Goal: Transaction & Acquisition: Obtain resource

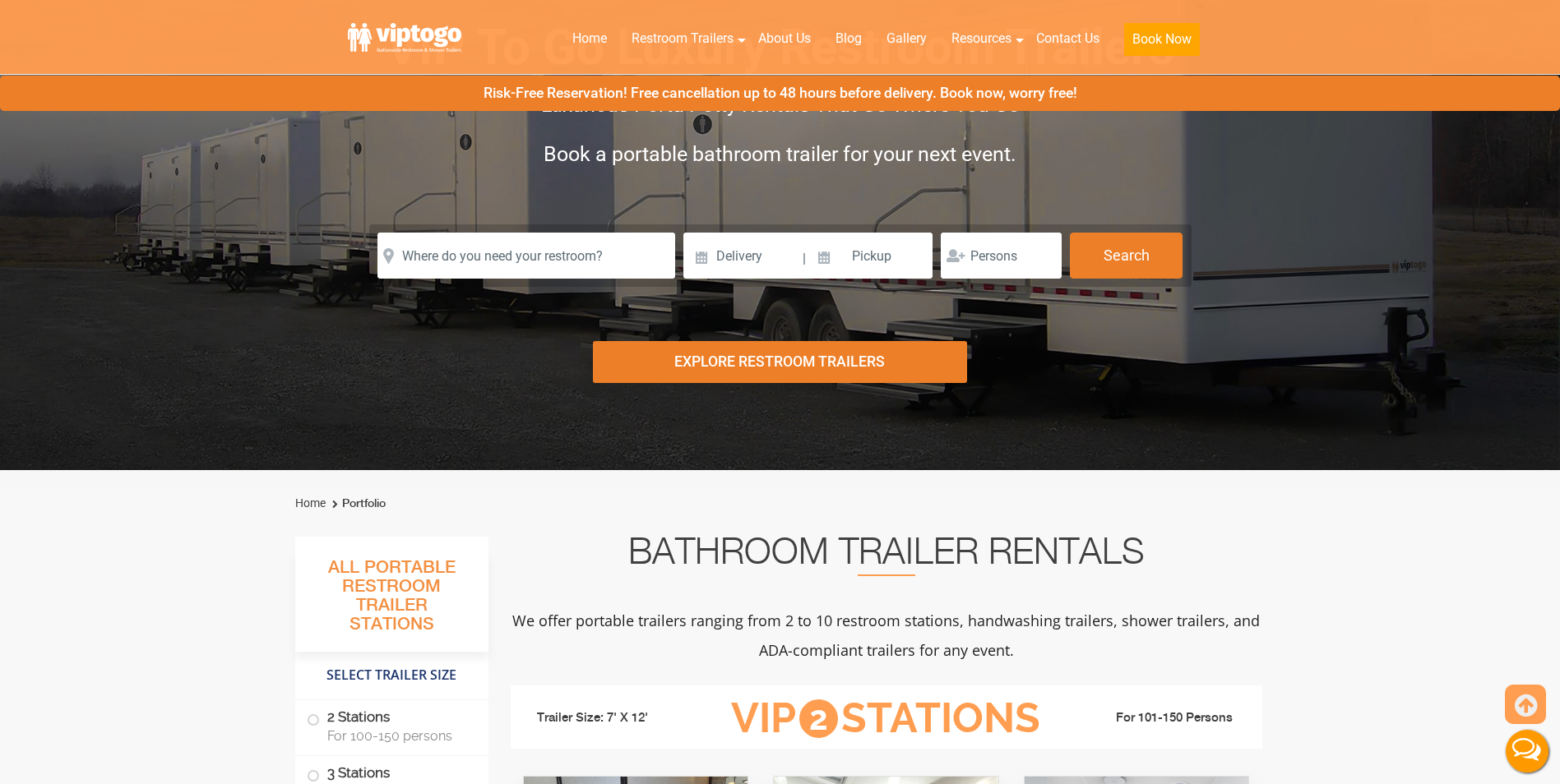
scroll to position [292, 0]
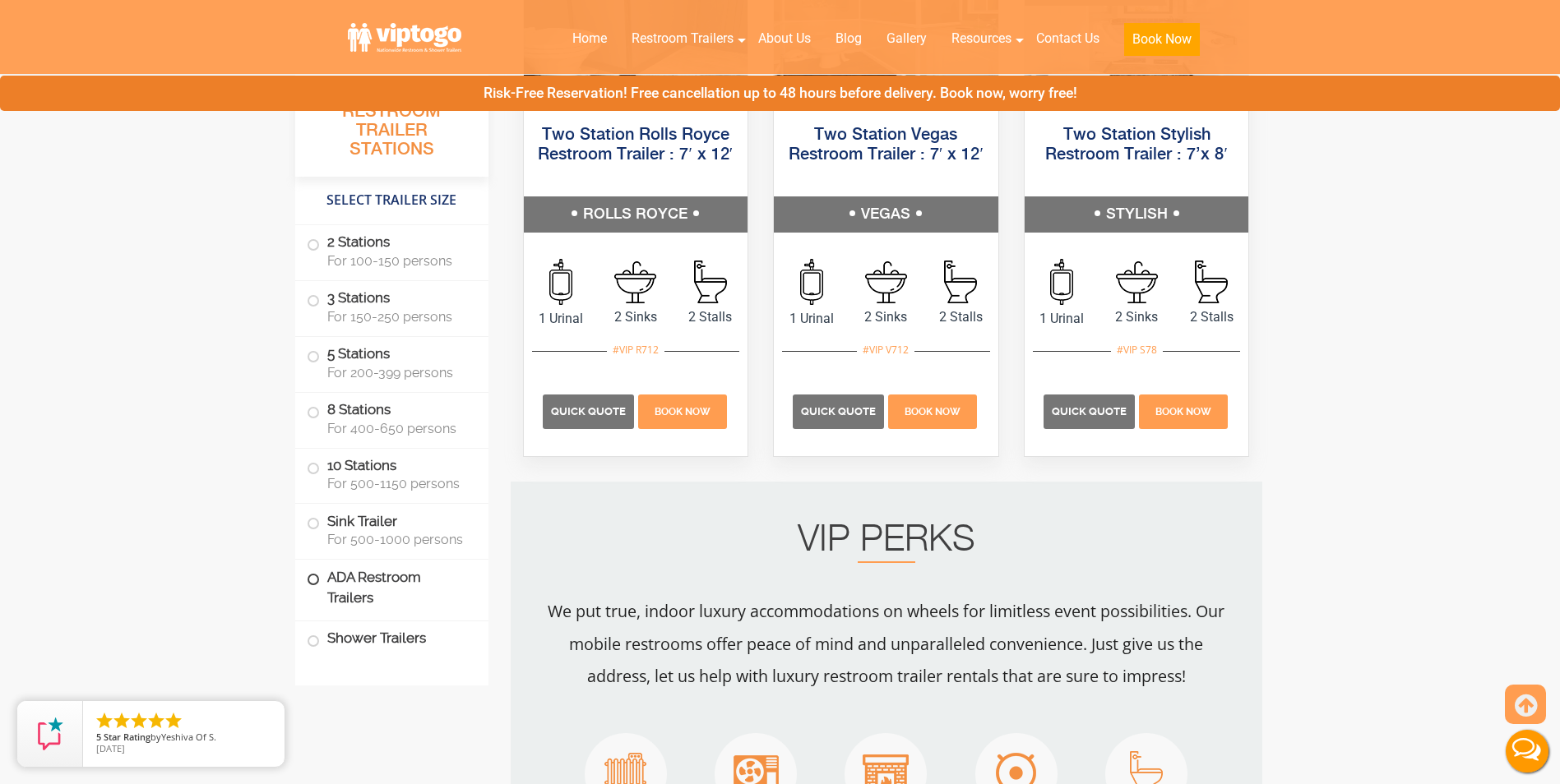
click at [402, 579] on label "ADA Restroom Trailers" at bounding box center [392, 588] width 170 height 56
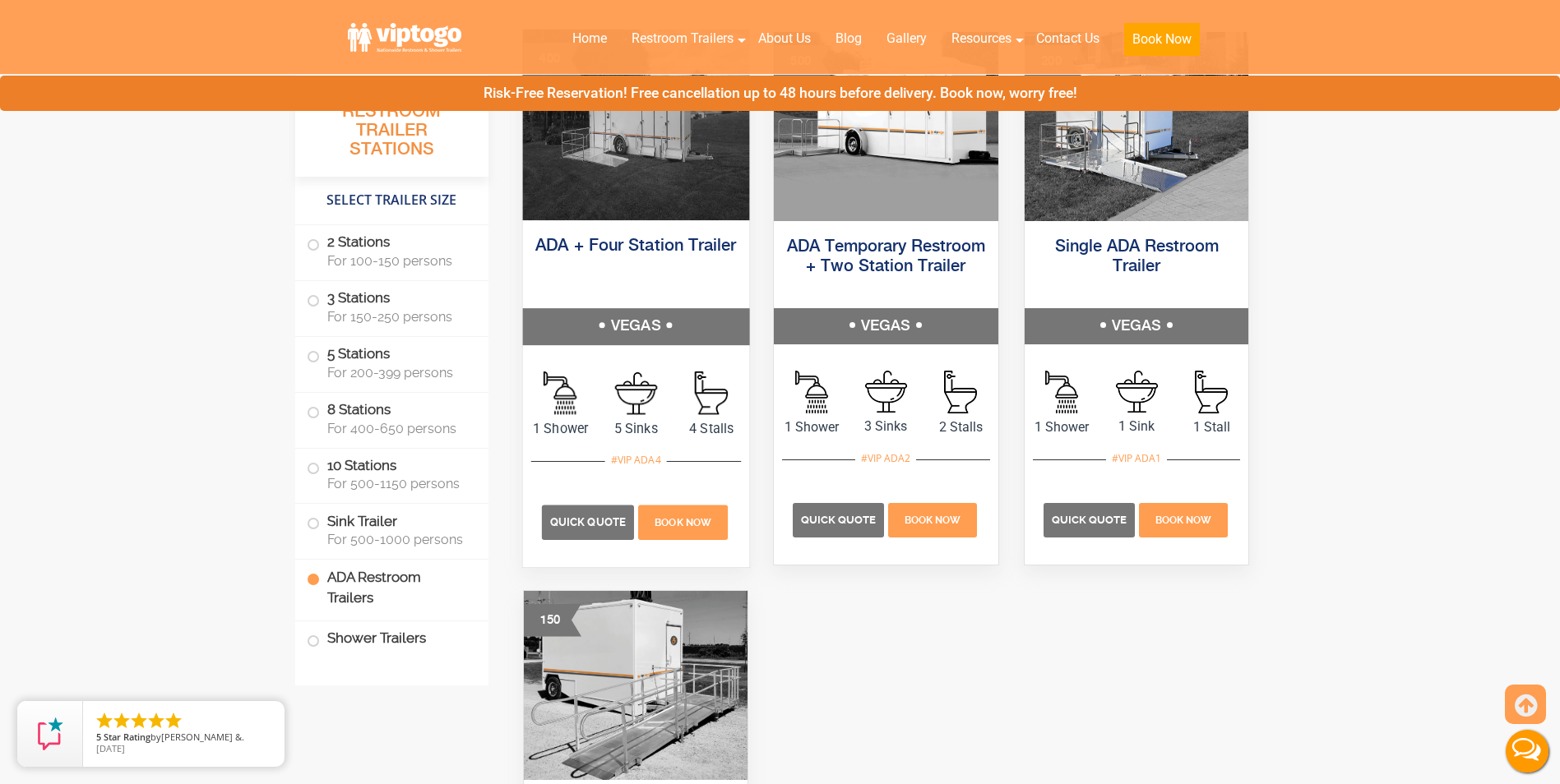
scroll to position [5121, 0]
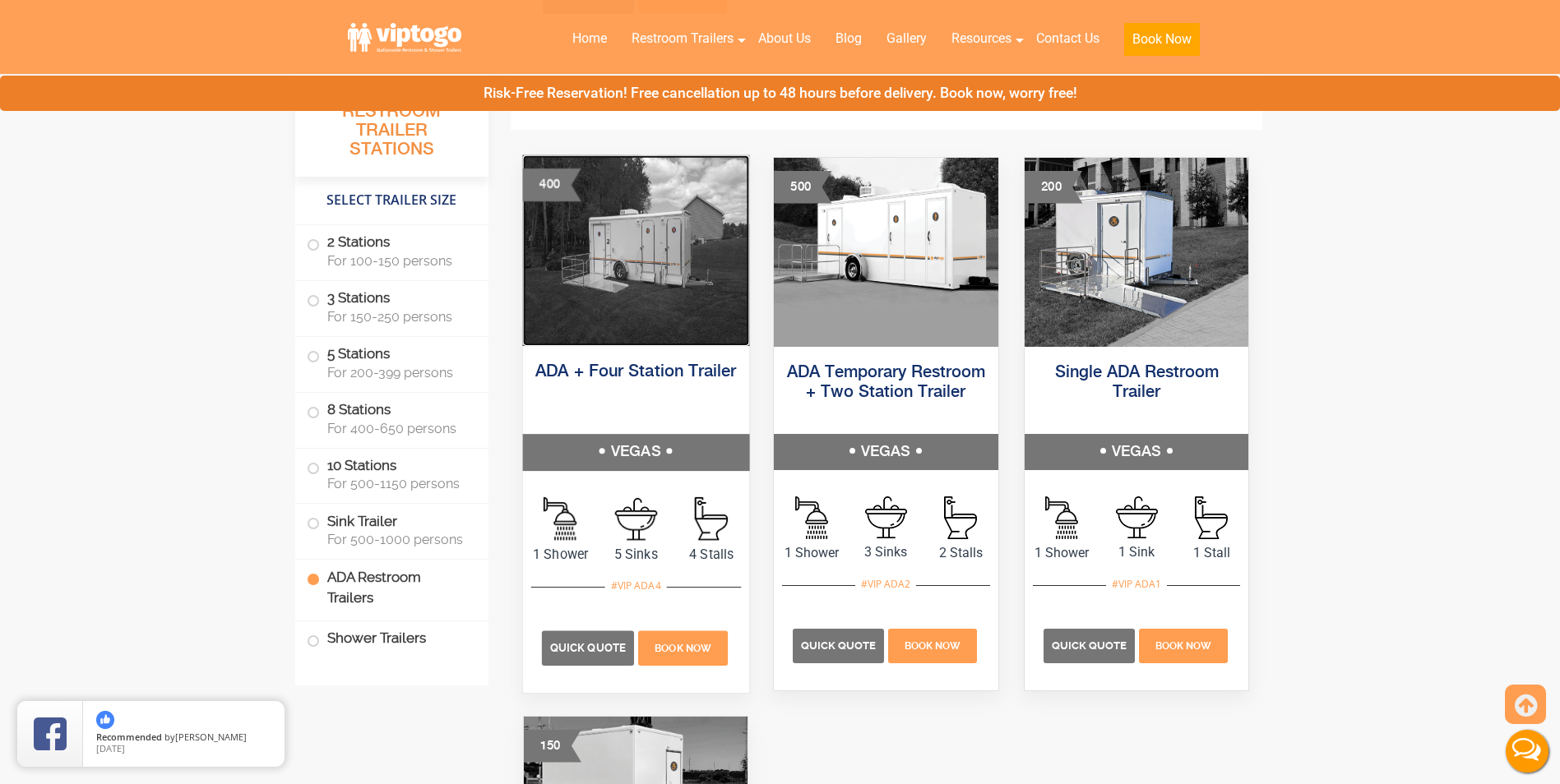
click at [642, 269] on img at bounding box center [635, 250] width 226 height 191
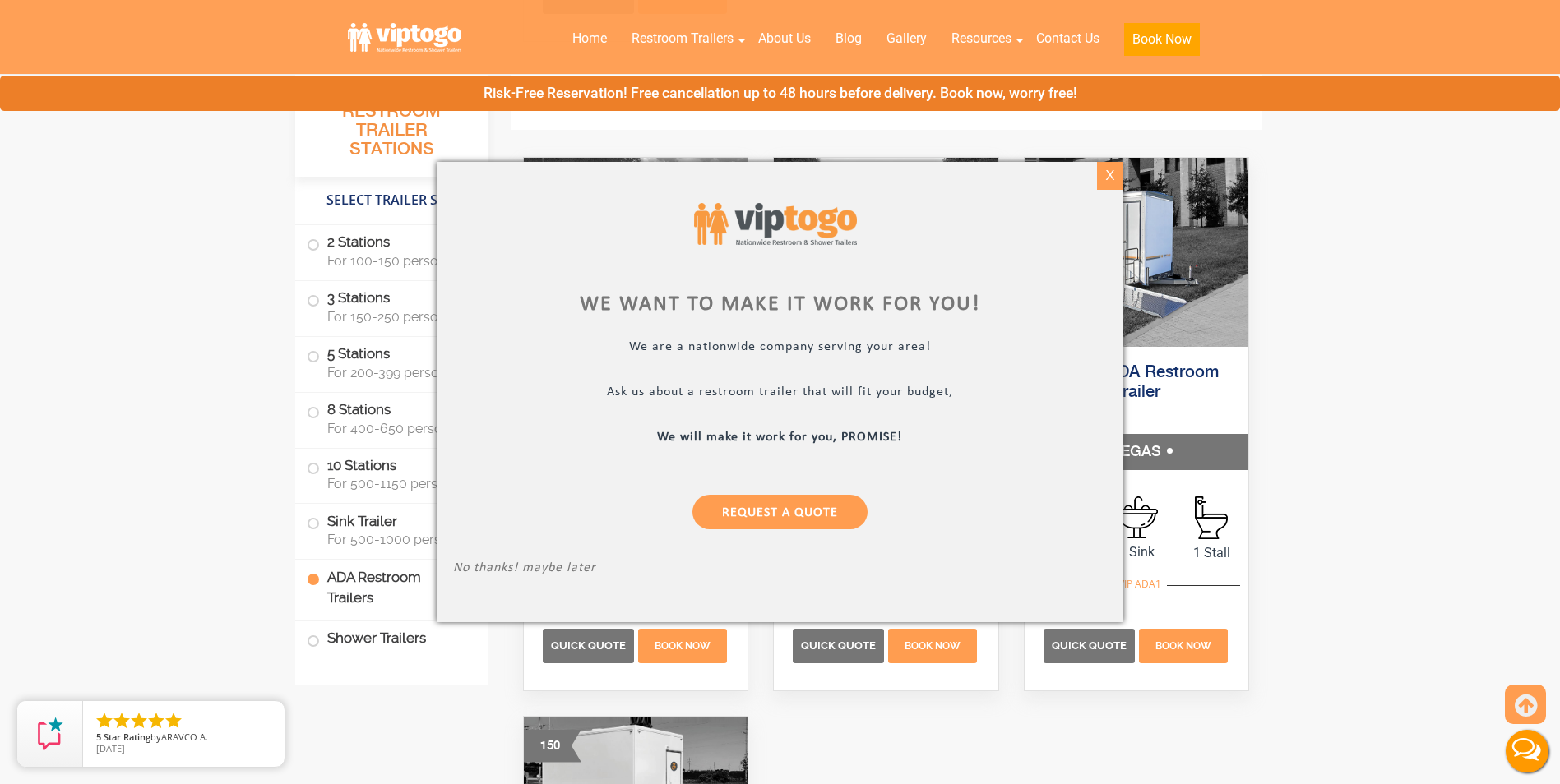
click at [1113, 179] on div "X" at bounding box center [1110, 176] width 26 height 28
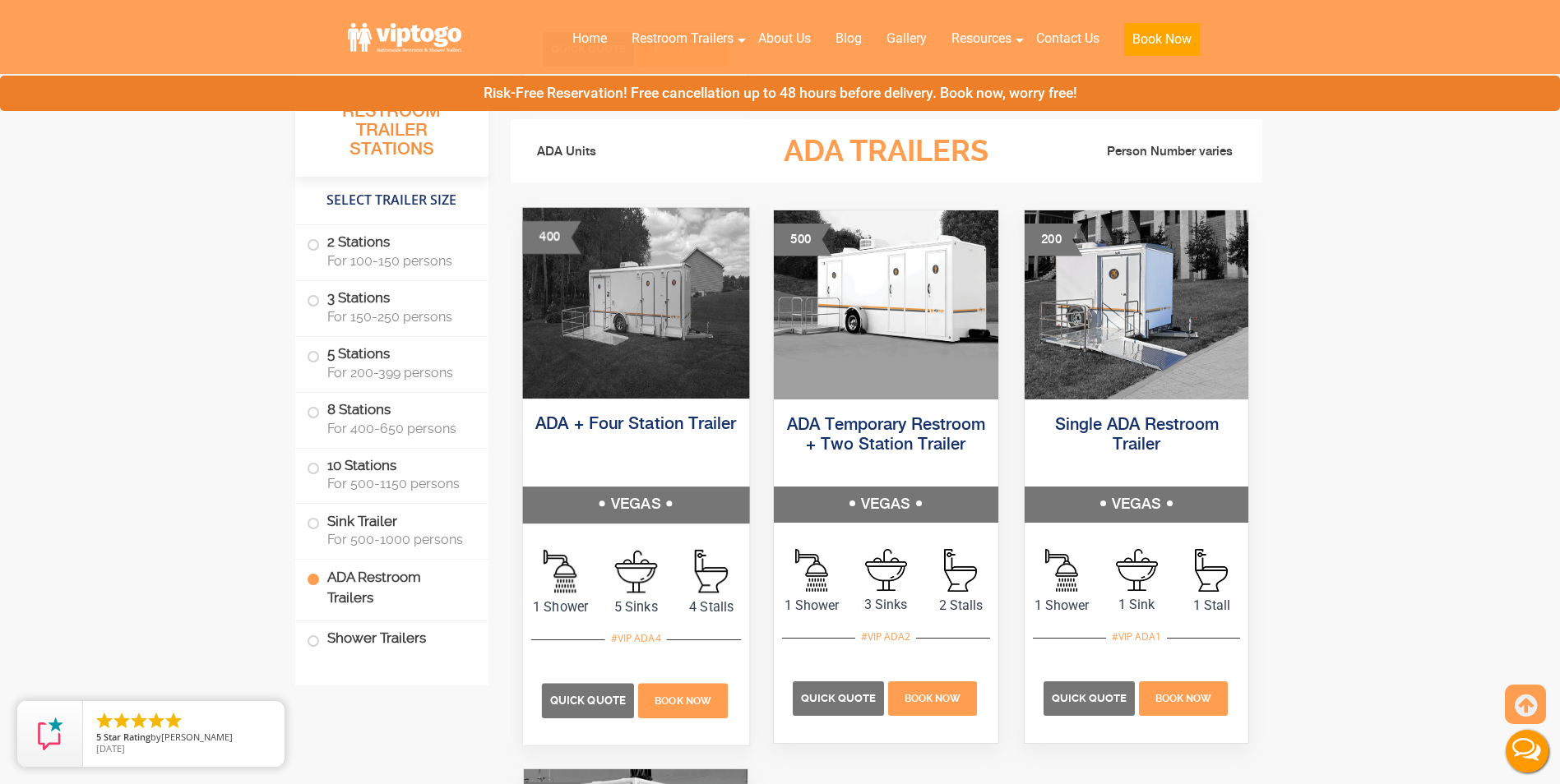
scroll to position [5039, 0]
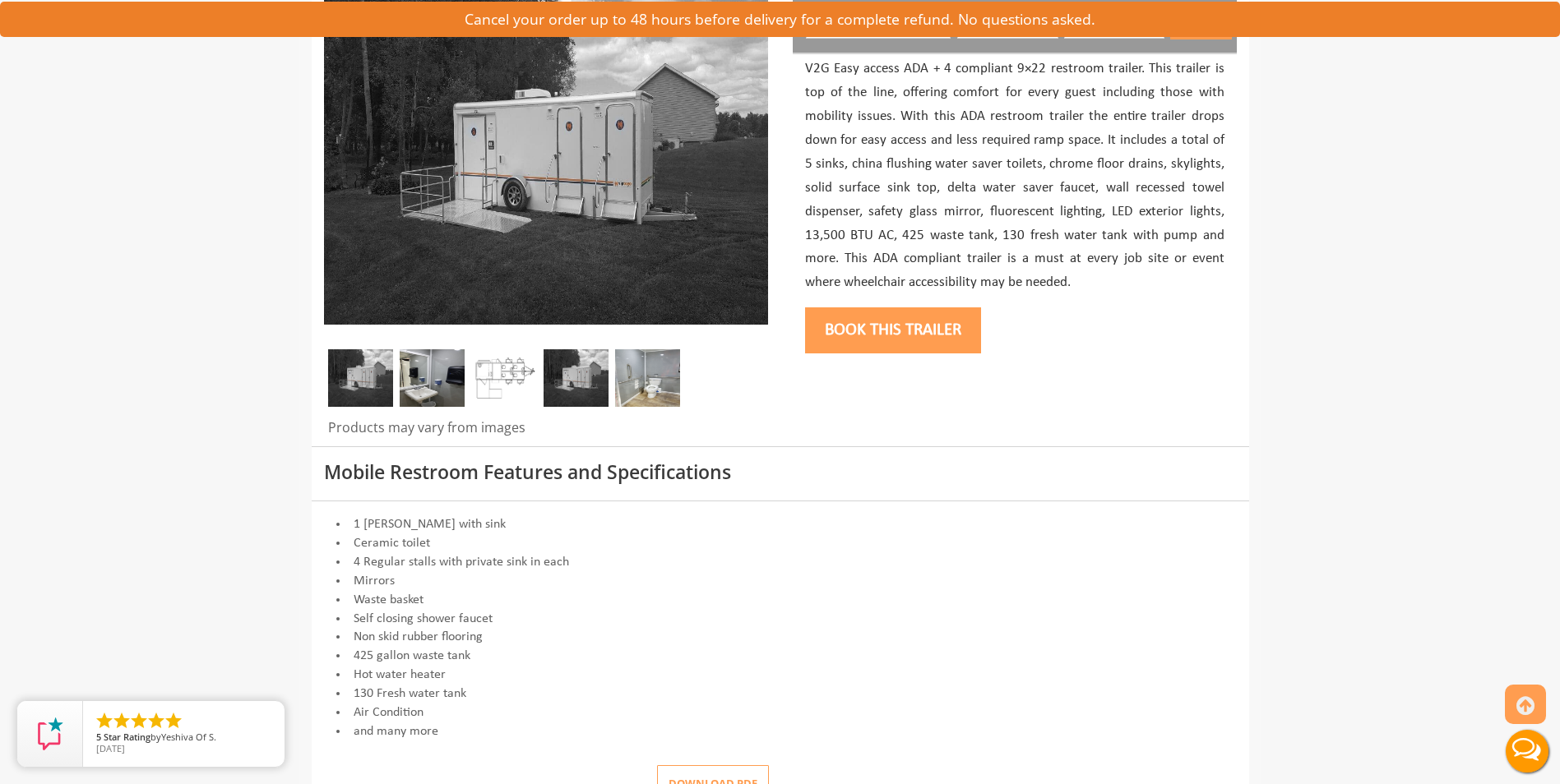
scroll to position [247, 0]
click at [510, 378] on img at bounding box center [504, 377] width 65 height 58
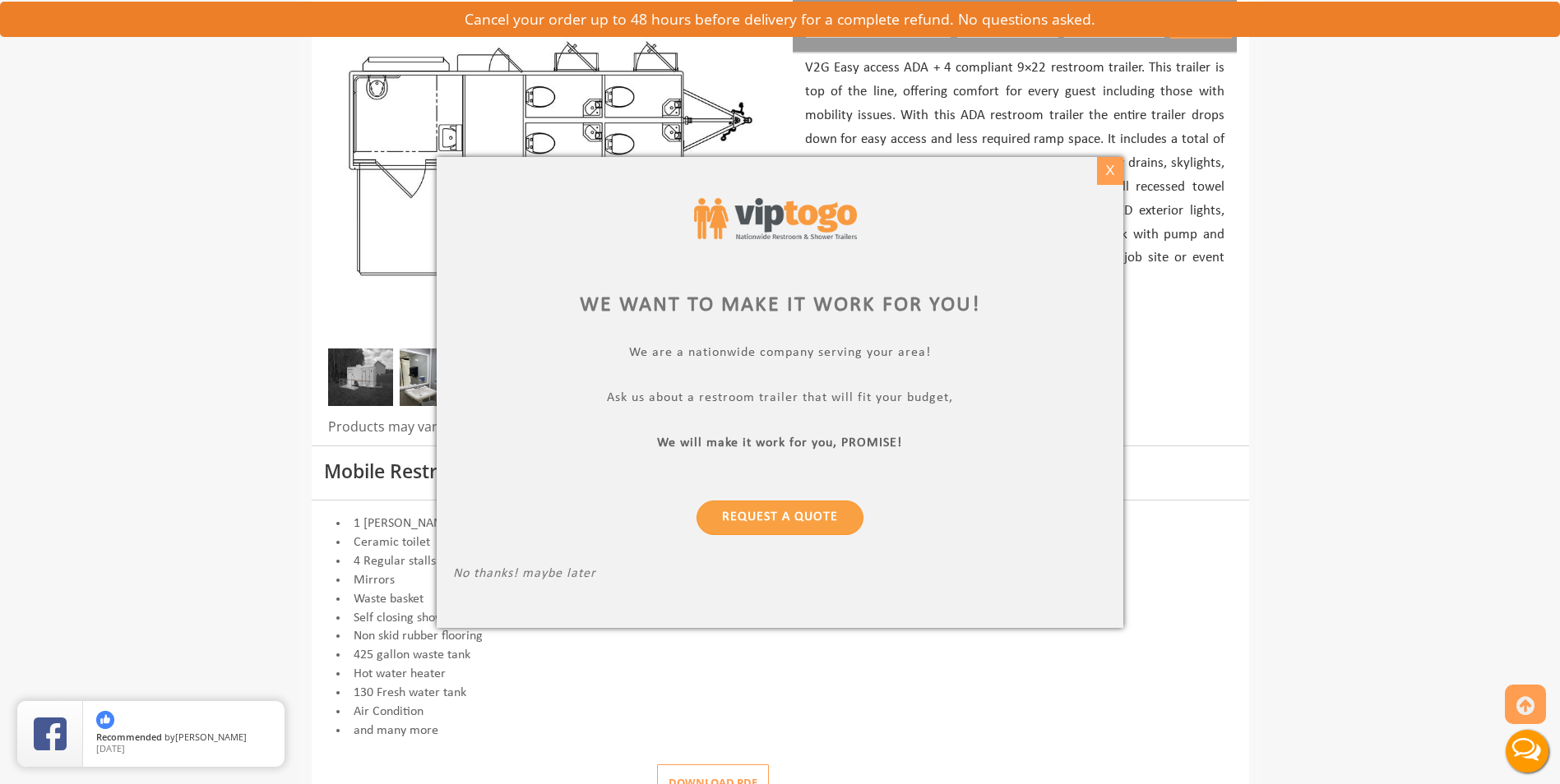
click at [1098, 174] on div "X" at bounding box center [1110, 171] width 26 height 28
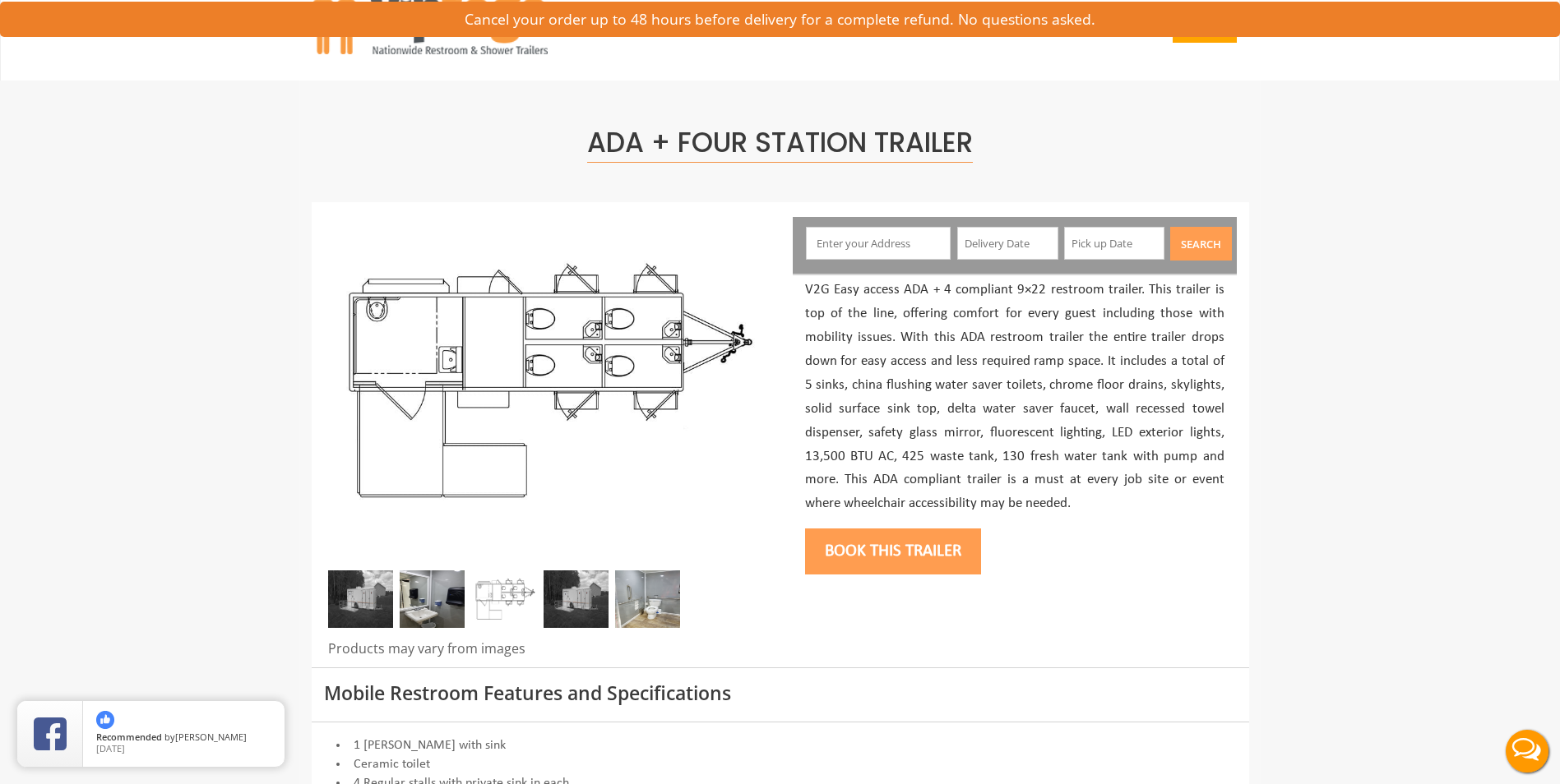
scroll to position [0, 0]
